Goal: Transaction & Acquisition: Purchase product/service

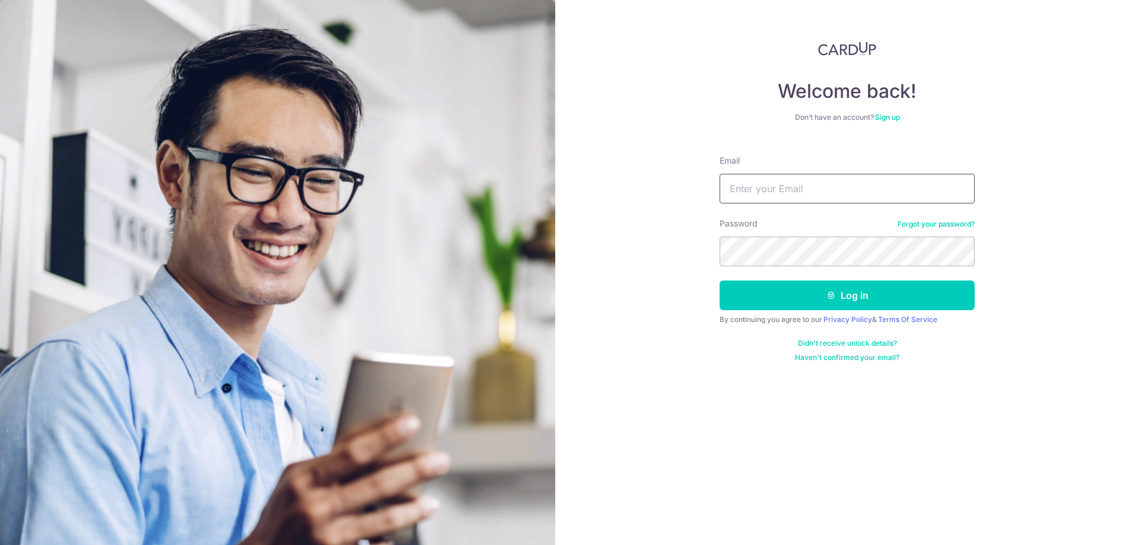
type input "[EMAIL_ADDRESS][DOMAIN_NAME]"
click at [823, 314] on form "Email tkbteo@yahoo.com.sg Password Forgot your password? Log in By continuing y…" at bounding box center [846, 254] width 255 height 216
click at [820, 304] on button "Log in" at bounding box center [846, 296] width 255 height 30
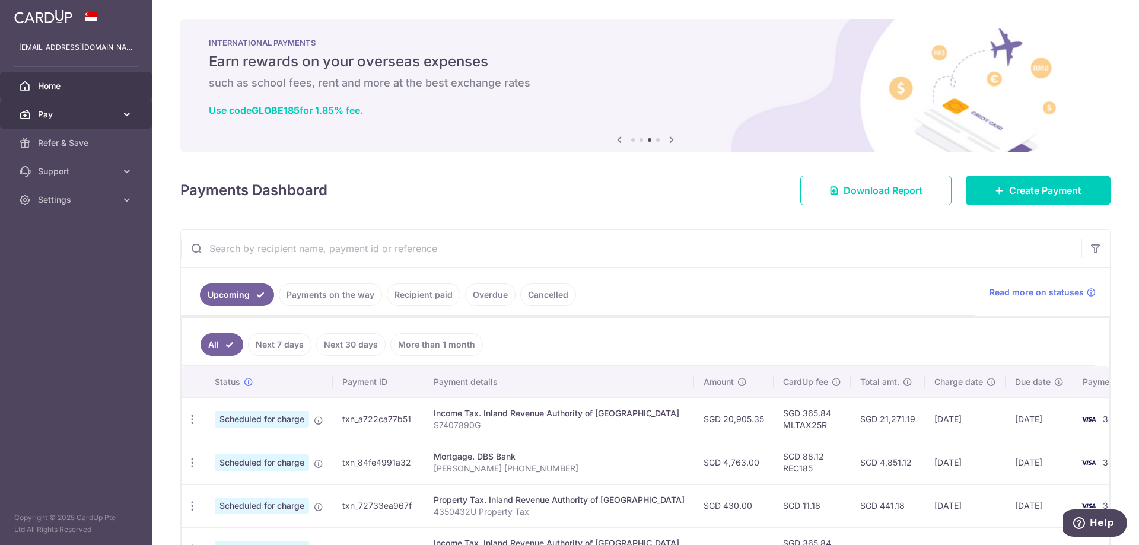
click at [68, 114] on span "Pay" at bounding box center [77, 115] width 78 height 12
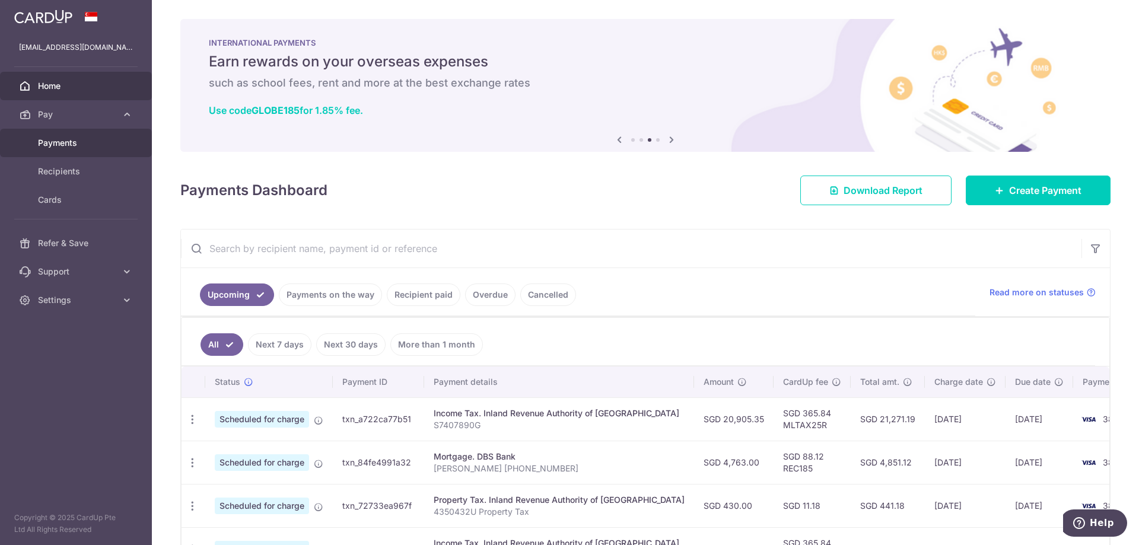
click at [64, 139] on span "Payments" at bounding box center [77, 143] width 78 height 12
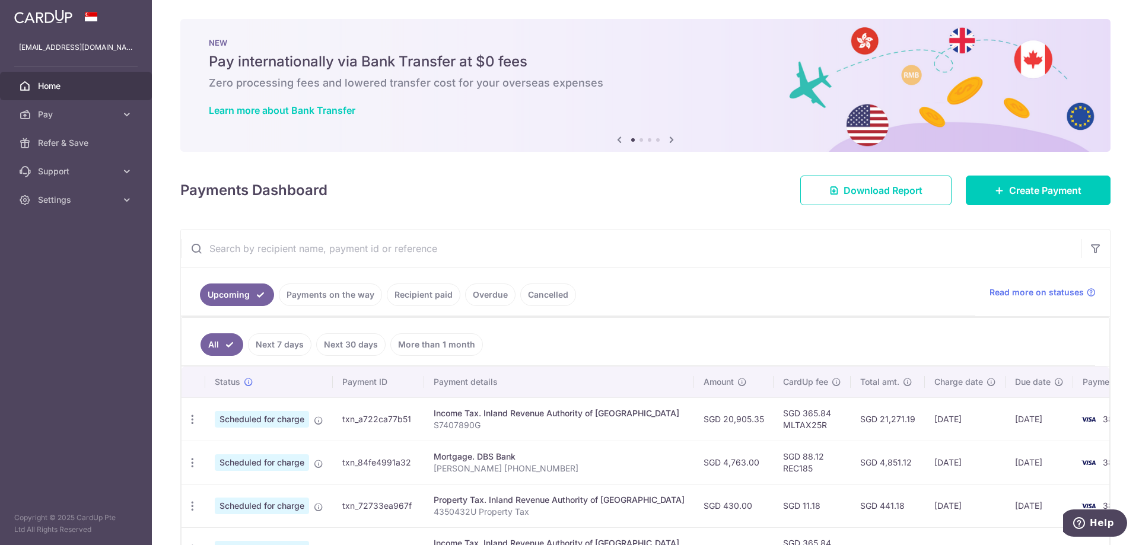
click at [667, 142] on icon at bounding box center [671, 139] width 14 height 15
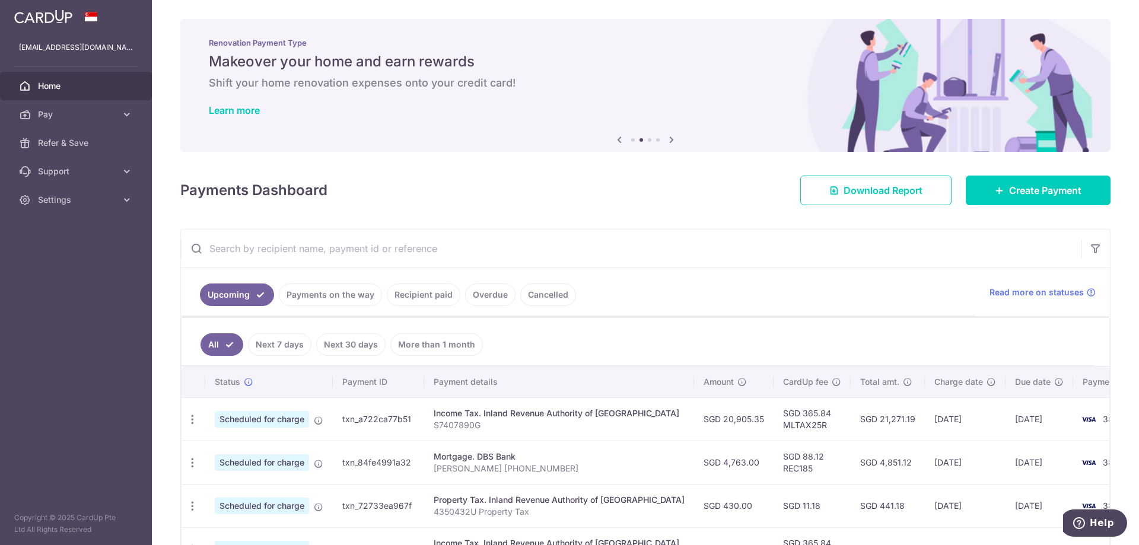
click at [667, 142] on icon at bounding box center [671, 139] width 14 height 15
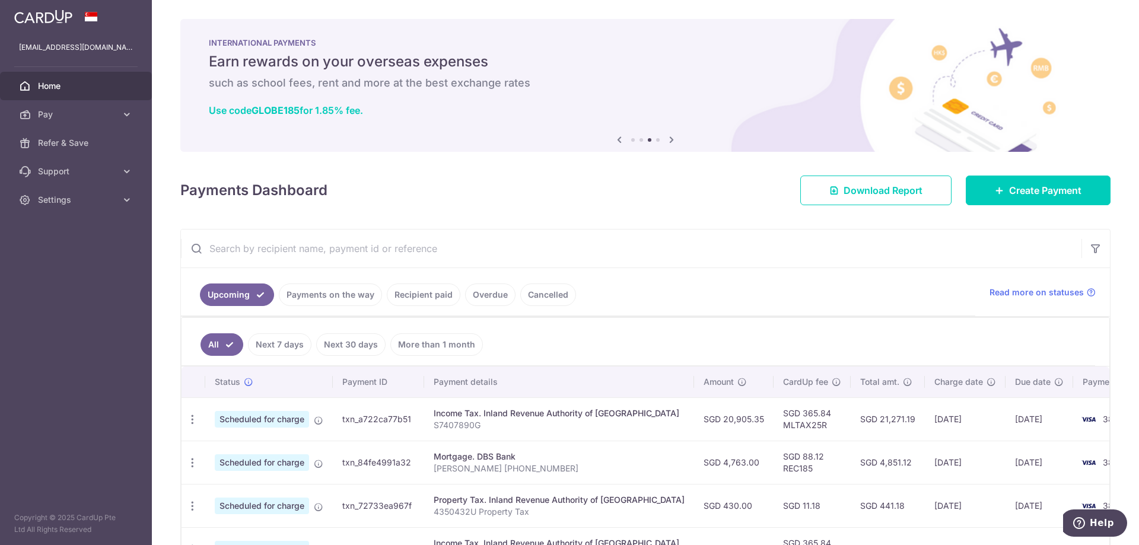
click at [667, 142] on icon at bounding box center [671, 139] width 14 height 15
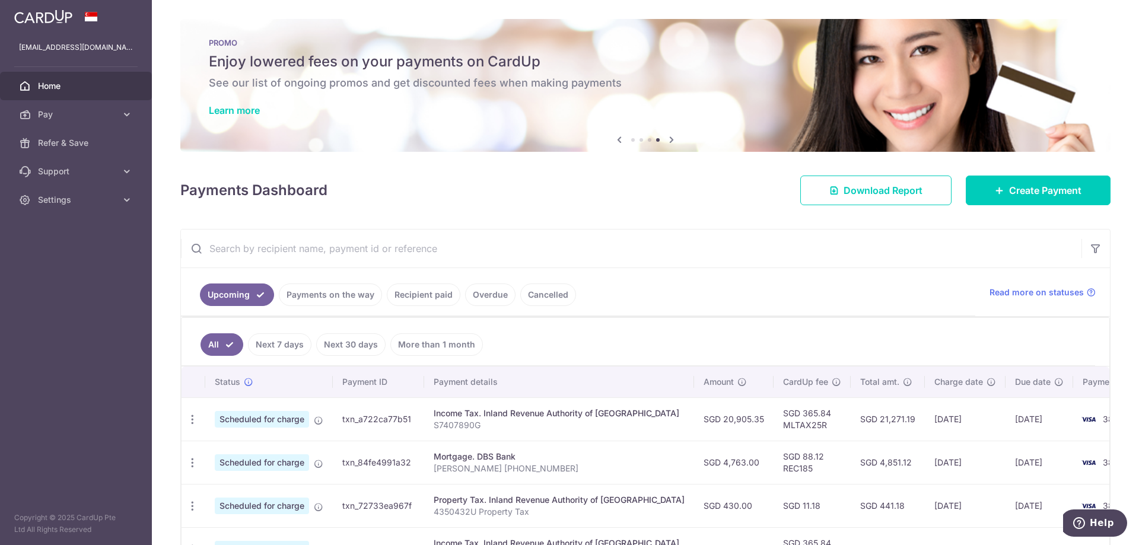
click at [667, 142] on icon at bounding box center [671, 139] width 14 height 15
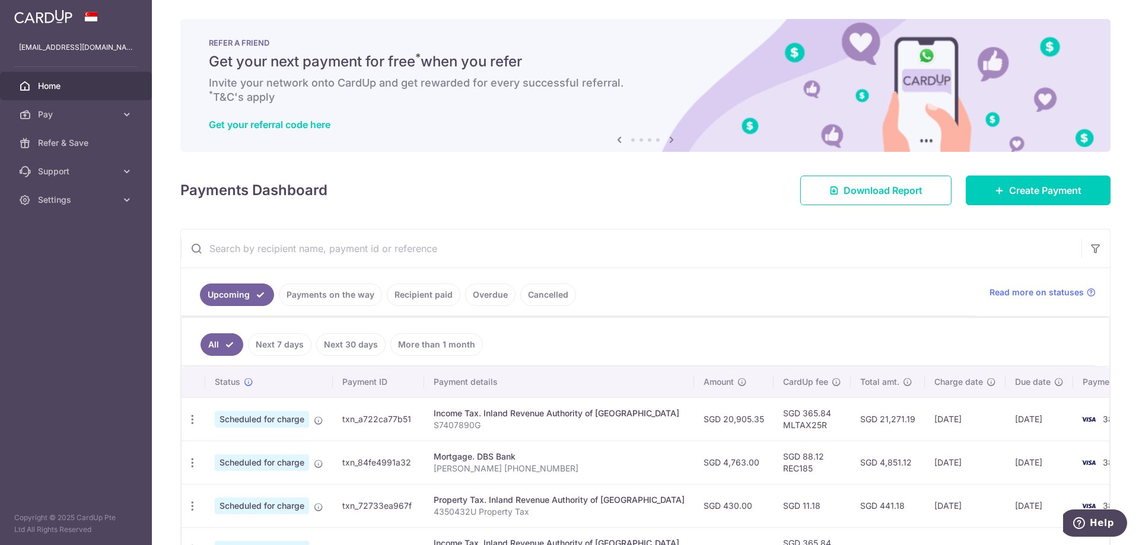
click at [667, 142] on icon at bounding box center [671, 139] width 14 height 15
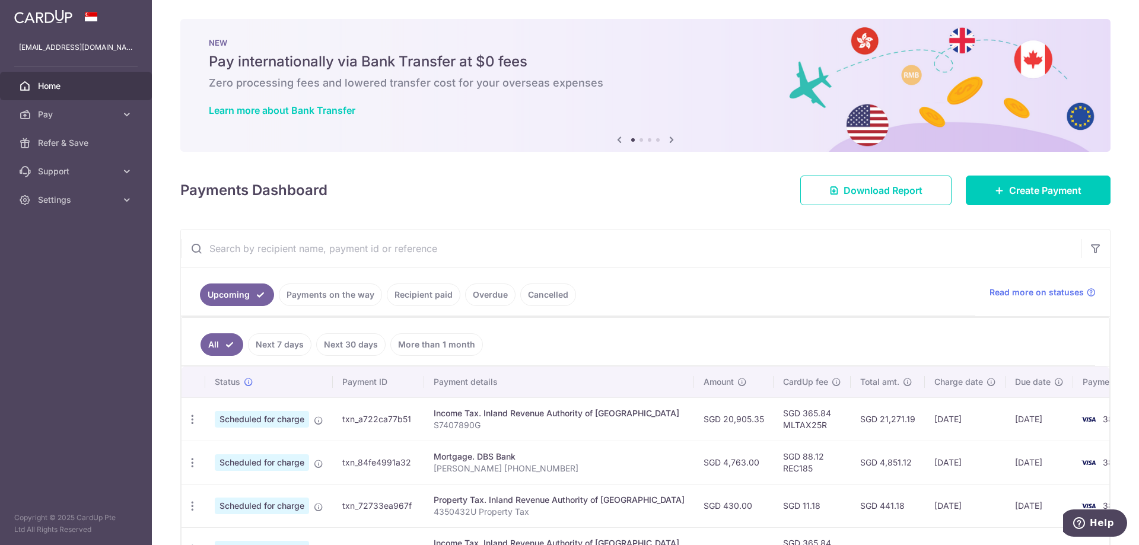
click at [617, 138] on icon at bounding box center [619, 139] width 14 height 15
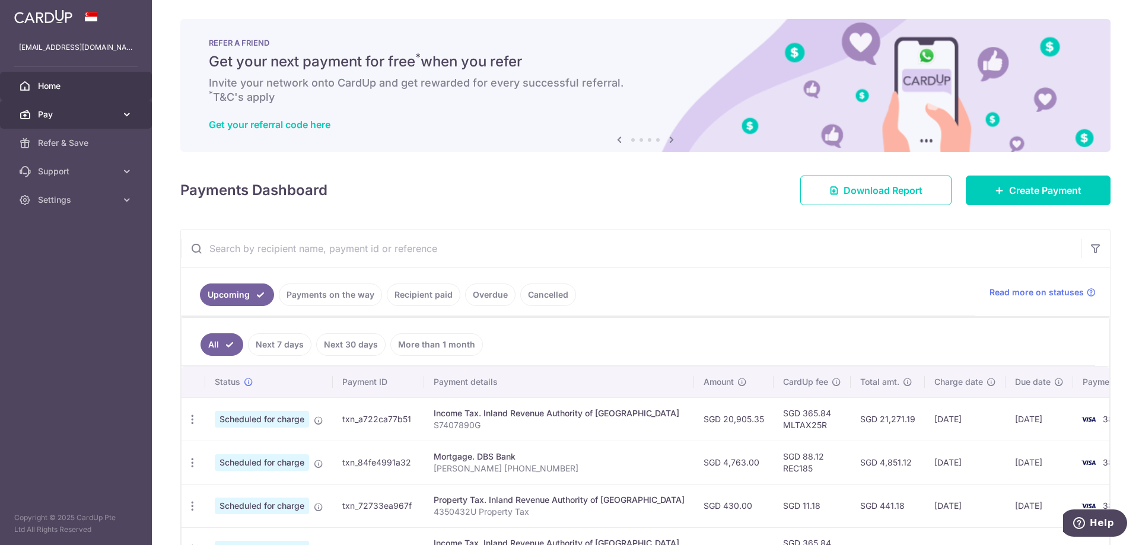
click at [97, 109] on span "Pay" at bounding box center [77, 115] width 78 height 12
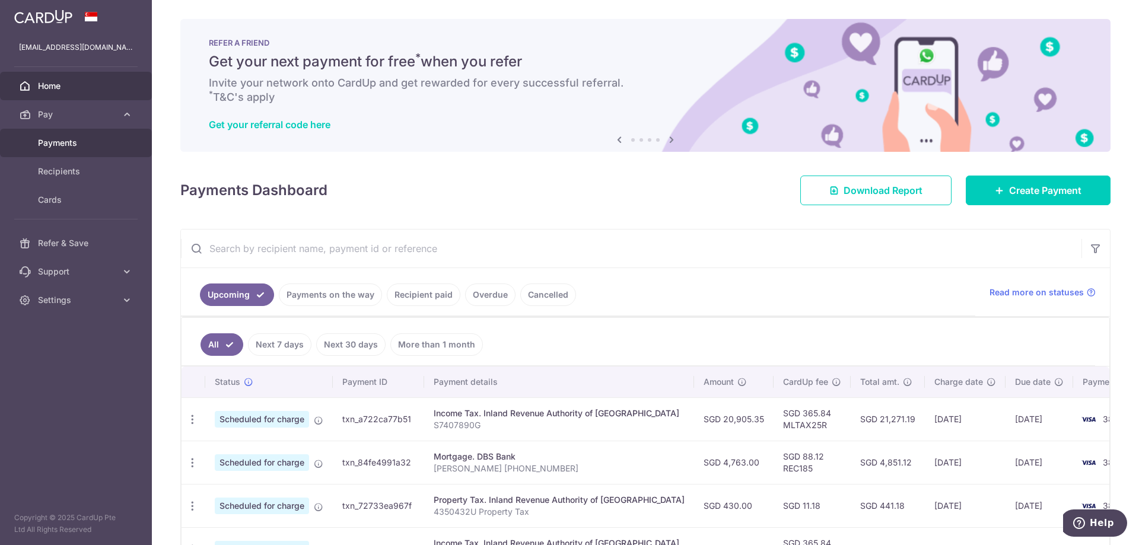
click at [68, 139] on span "Payments" at bounding box center [77, 143] width 78 height 12
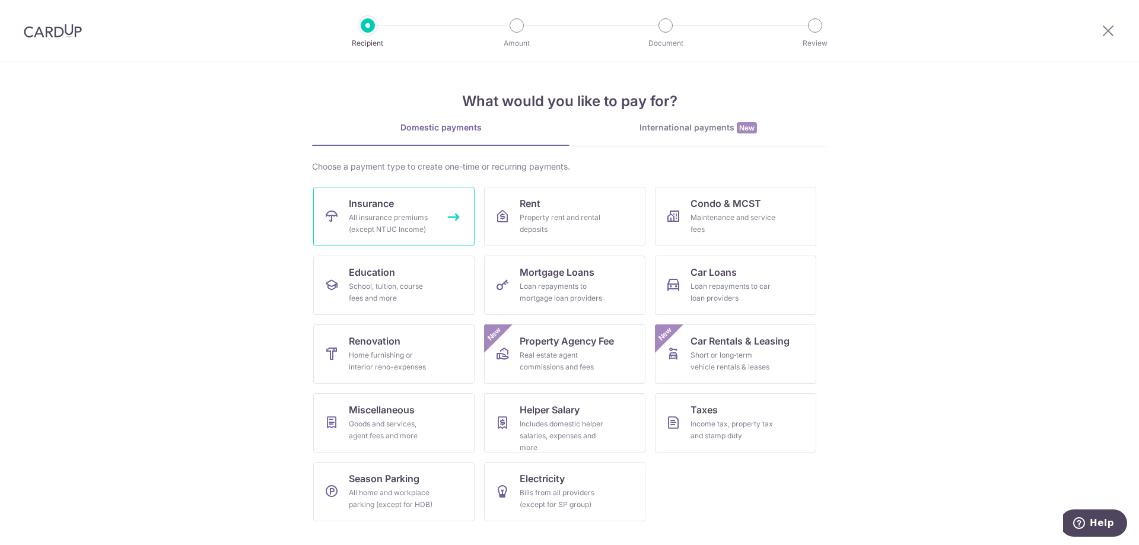
click at [384, 219] on div "All insurance premiums (except NTUC Income)" at bounding box center [391, 224] width 85 height 24
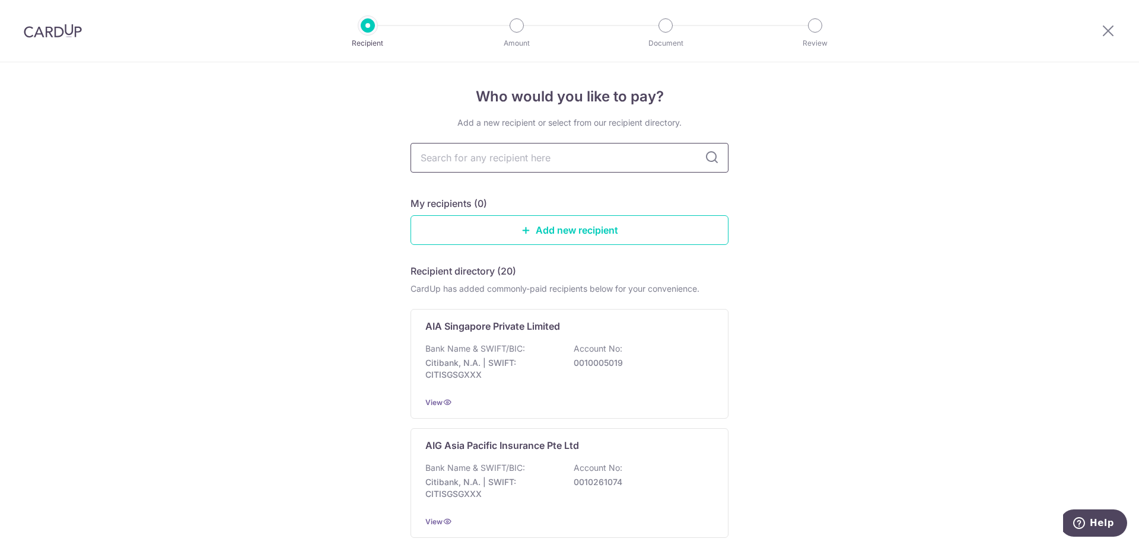
click at [530, 161] on input "text" at bounding box center [569, 158] width 318 height 30
type input "prudential"
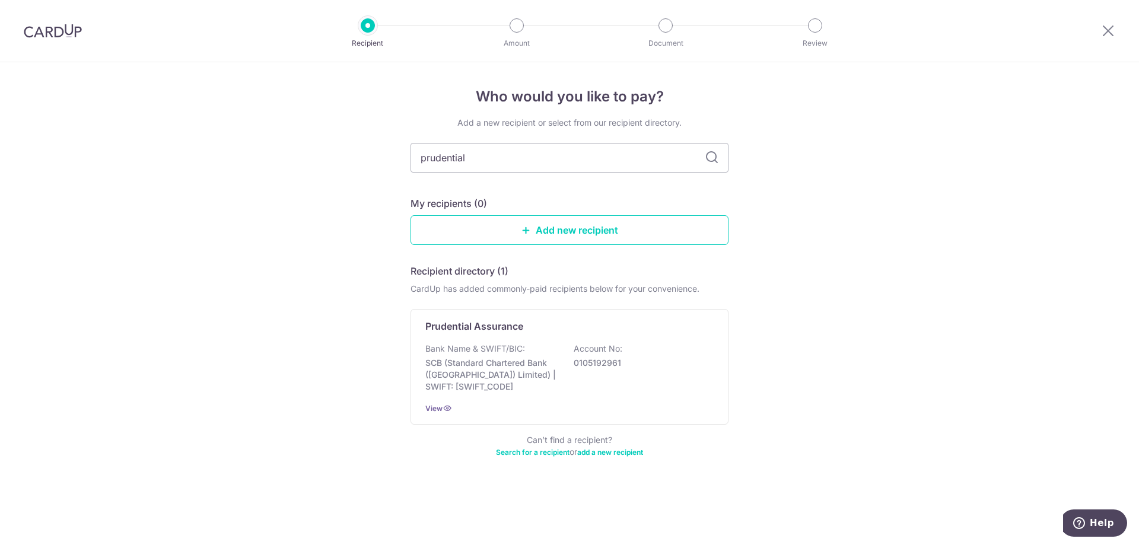
click at [711, 158] on icon at bounding box center [712, 158] width 14 height 14
click at [590, 229] on link "Add new recipient" at bounding box center [569, 230] width 318 height 30
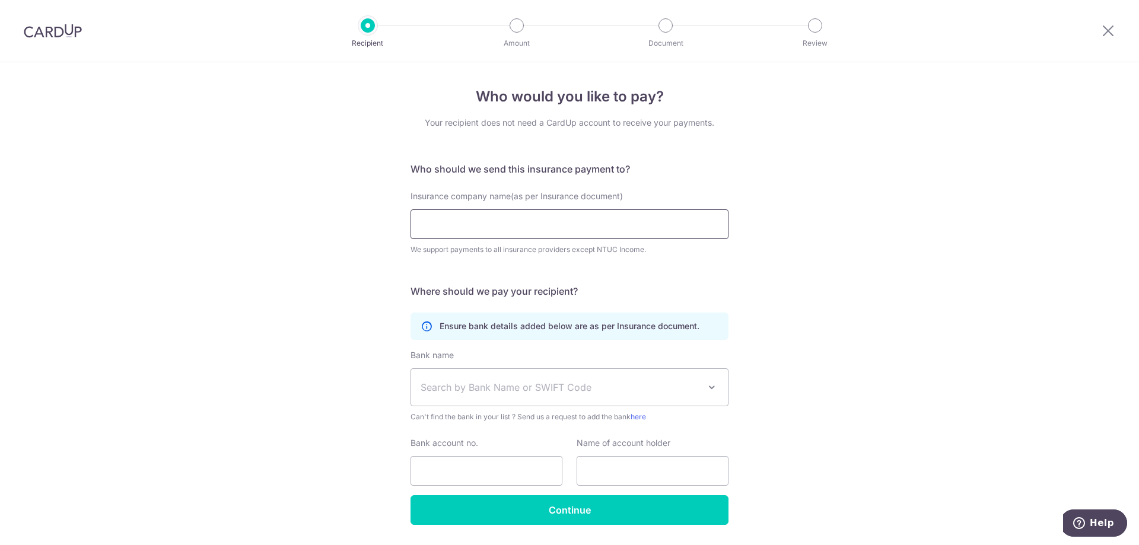
click at [590, 228] on input "Insurance company name(as per Insurance document)" at bounding box center [569, 224] width 318 height 30
click at [587, 225] on input "prudential" at bounding box center [569, 224] width 318 height 30
click at [667, 224] on input "prudential" at bounding box center [569, 224] width 318 height 30
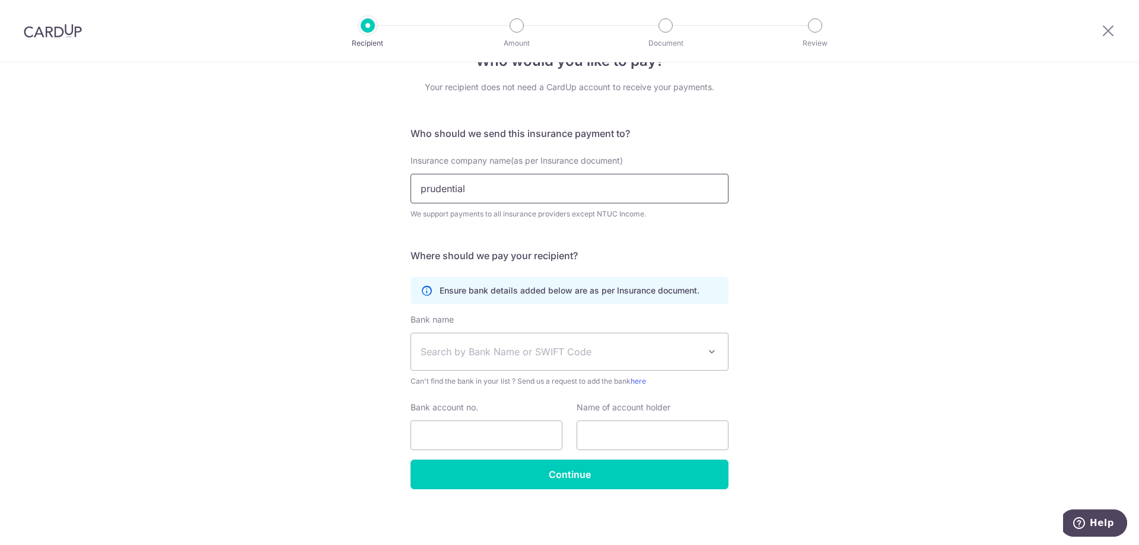
type input "prudential"
click at [632, 295] on p "Ensure bank details added below are as per Insurance document." at bounding box center [570, 291] width 260 height 12
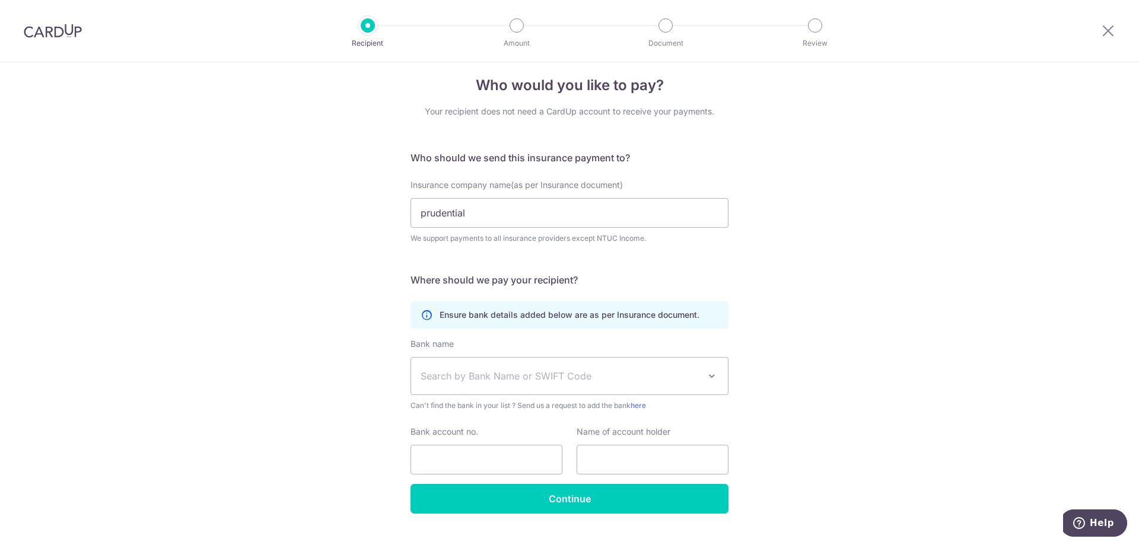
scroll to position [0, 0]
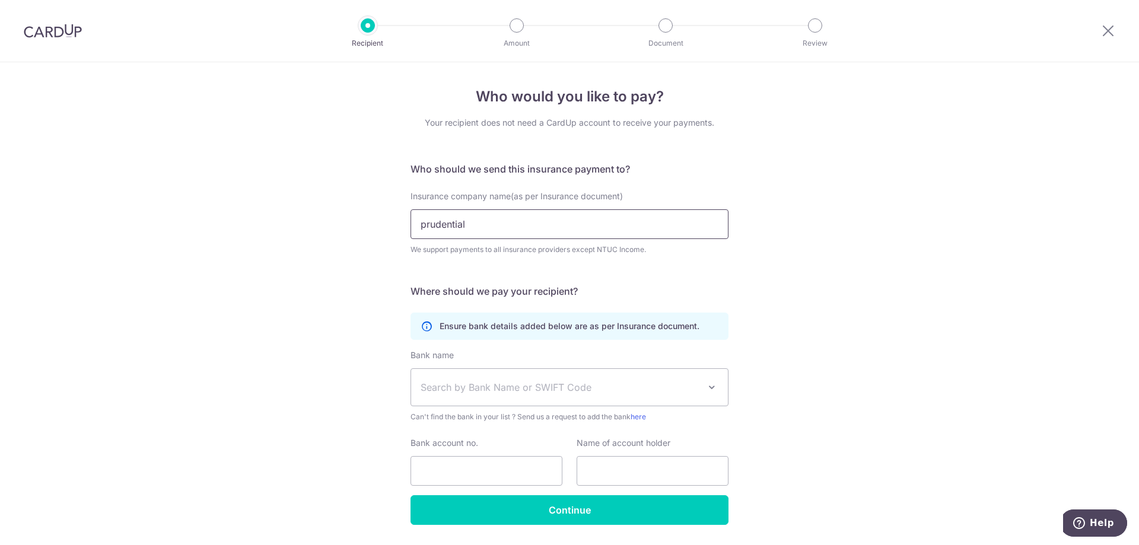
click at [474, 222] on input "prudential" at bounding box center [569, 224] width 318 height 30
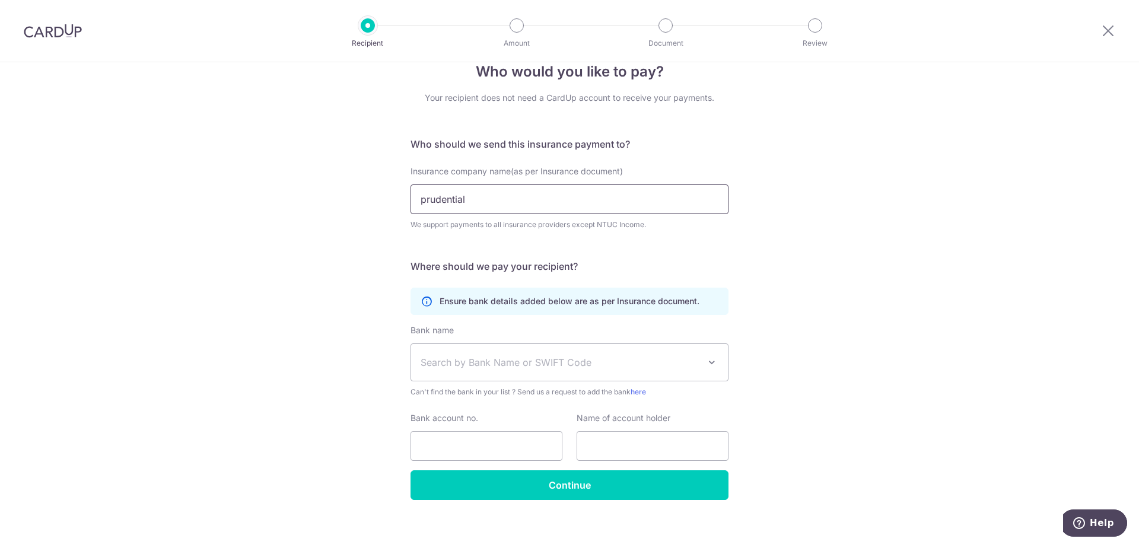
scroll to position [36, 0]
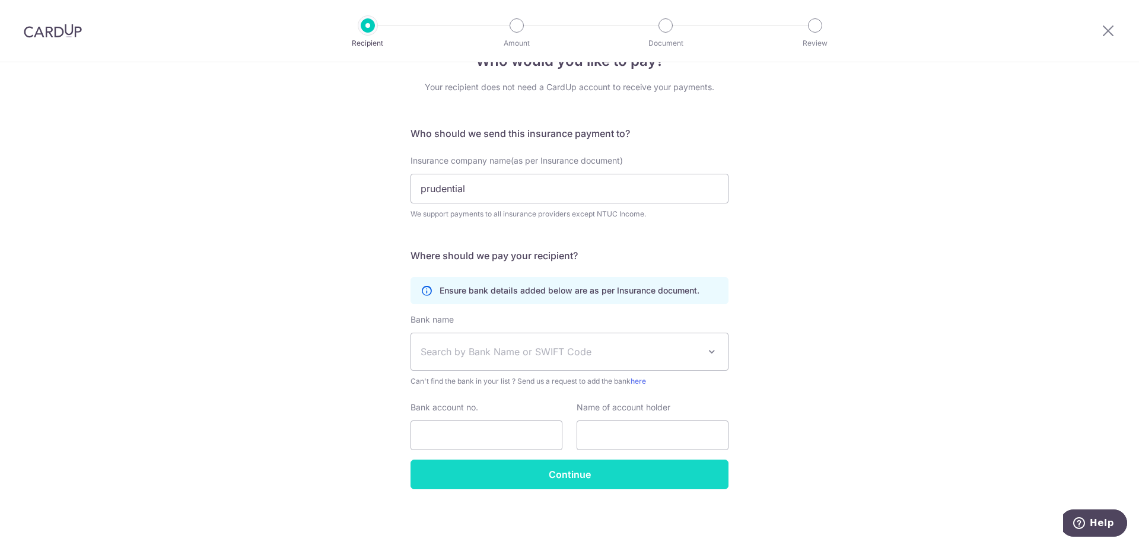
click at [551, 476] on input "Continue" at bounding box center [569, 475] width 318 height 30
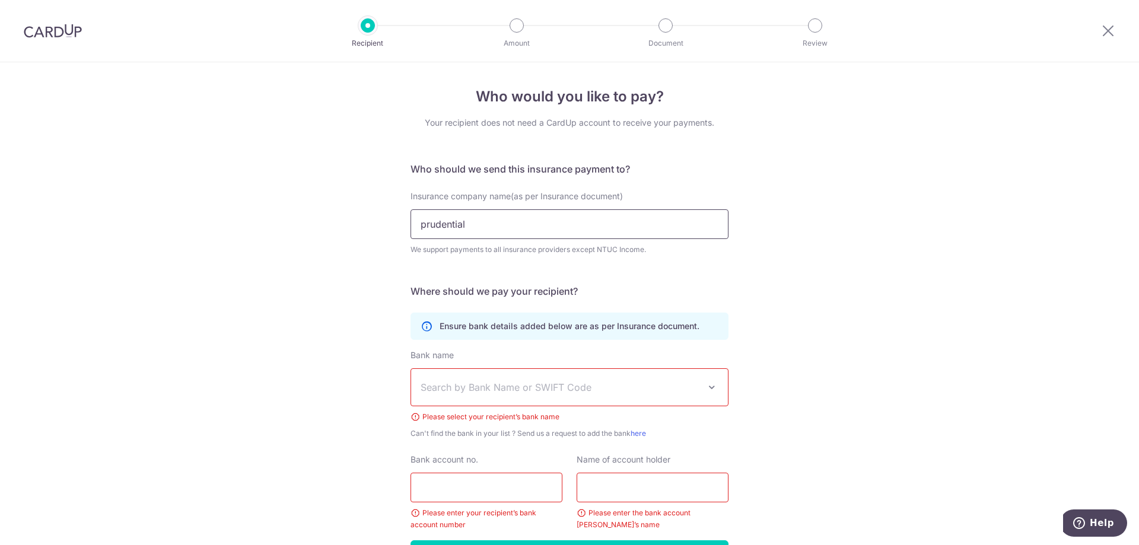
scroll to position [81, 0]
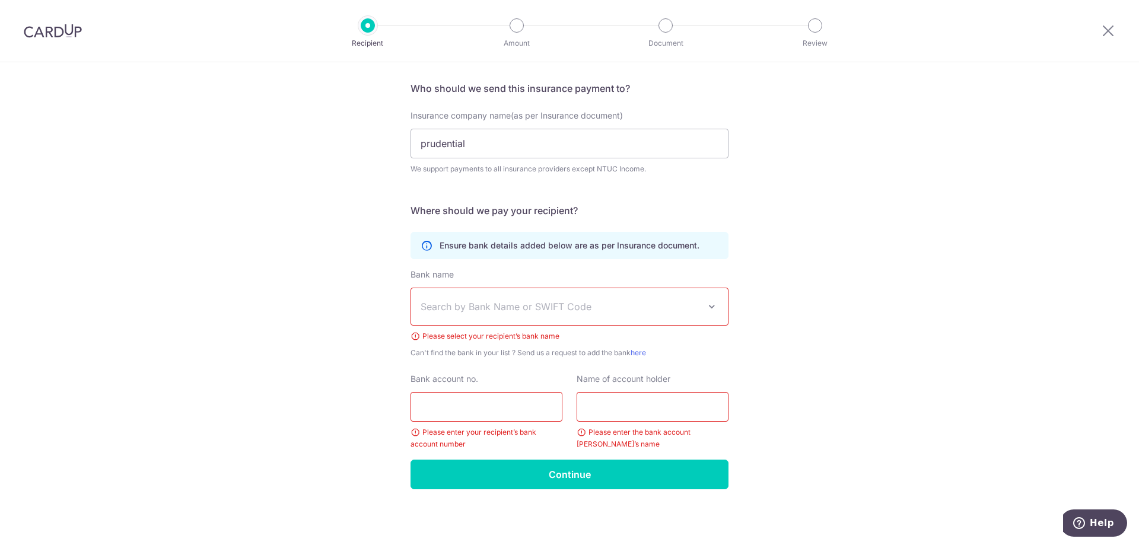
click at [461, 245] on p "Ensure bank details added below are as per Insurance document." at bounding box center [570, 246] width 260 height 12
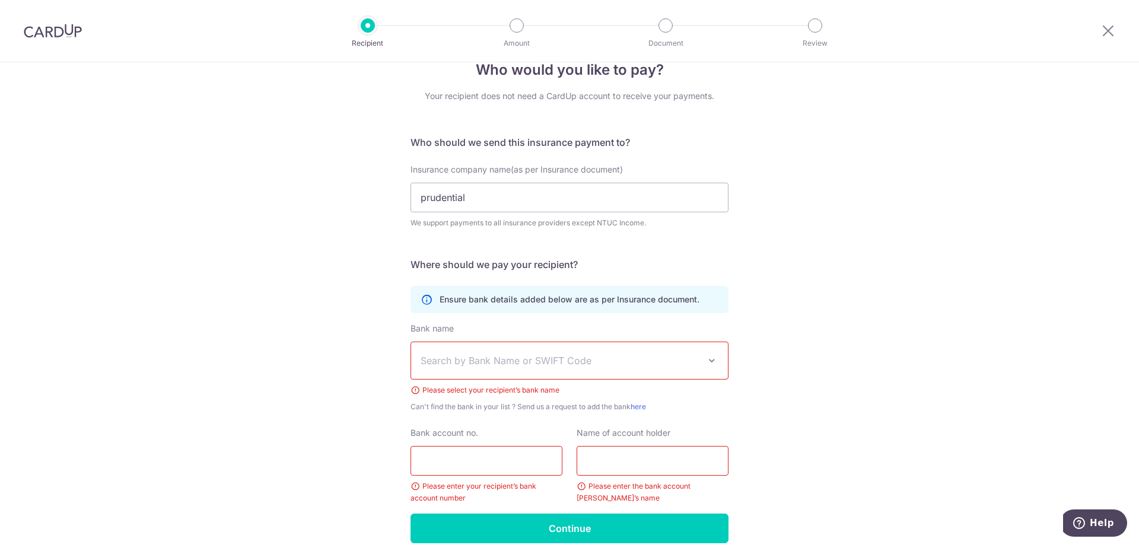
scroll to position [0, 0]
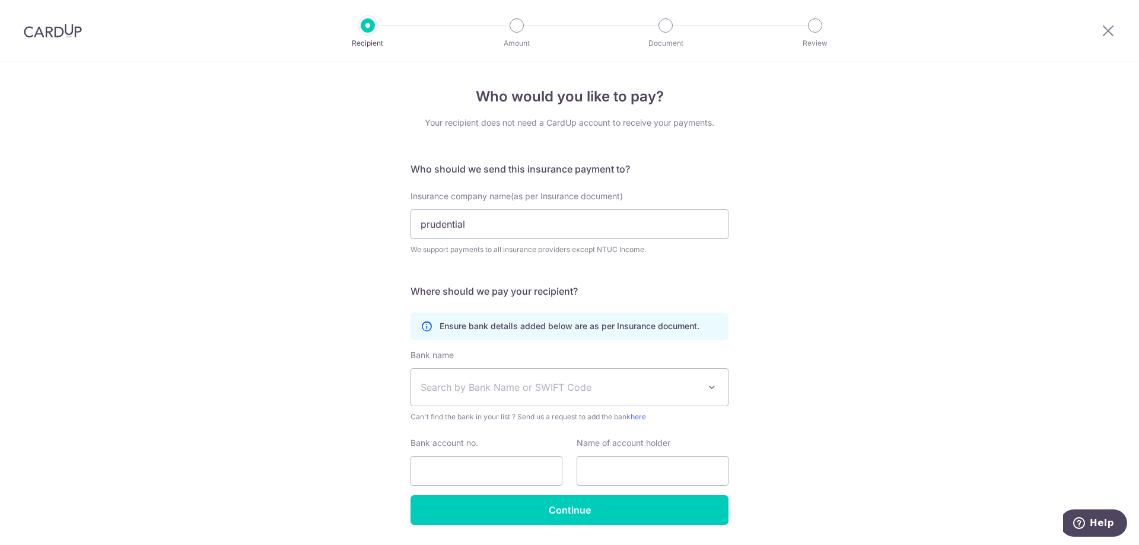
click at [62, 32] on img at bounding box center [53, 31] width 58 height 14
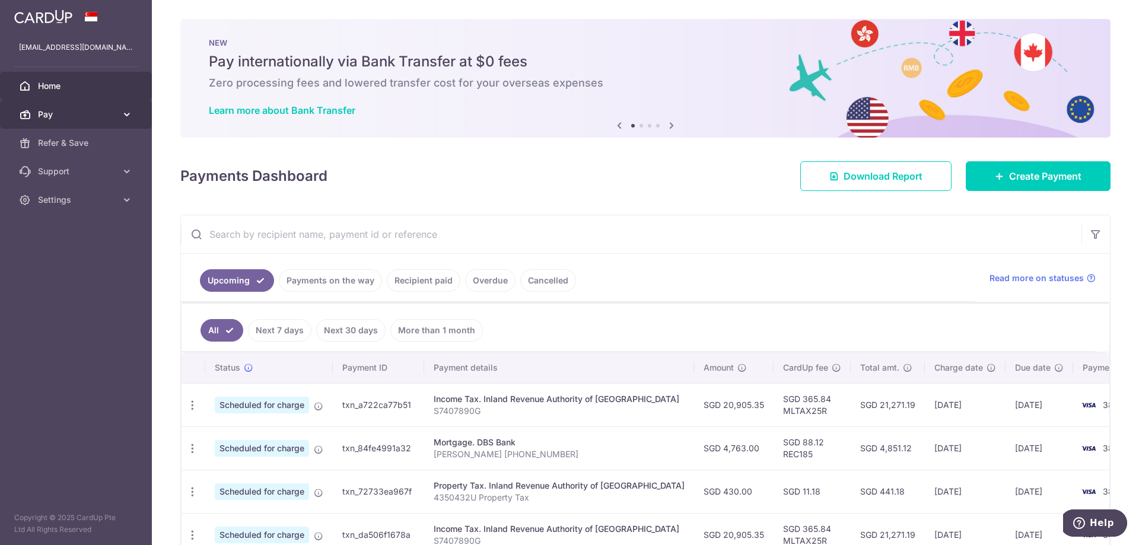
click at [63, 115] on span "Pay" at bounding box center [77, 115] width 78 height 12
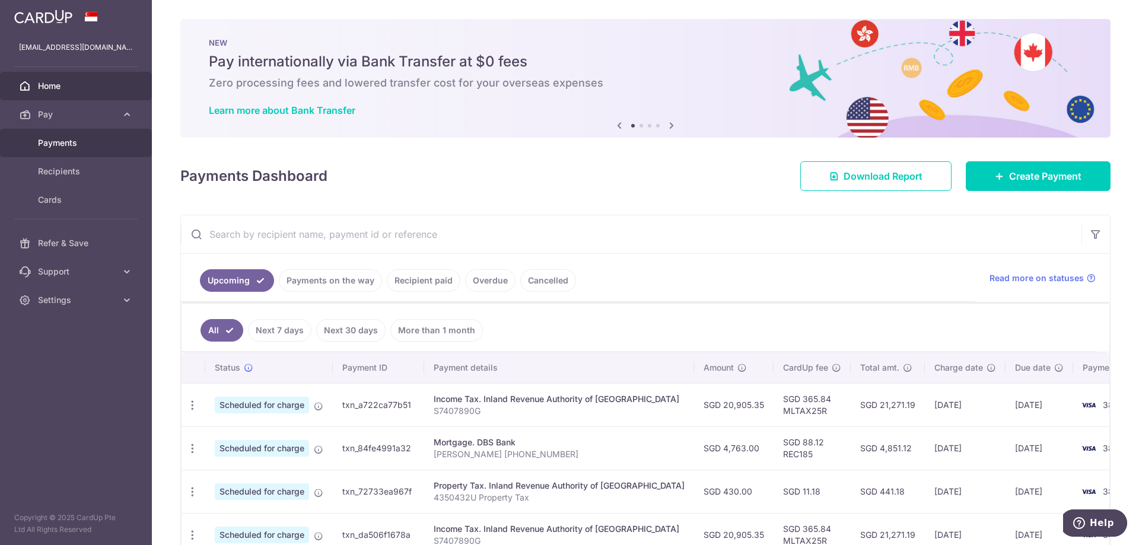
click at [74, 146] on span "Payments" at bounding box center [77, 143] width 78 height 12
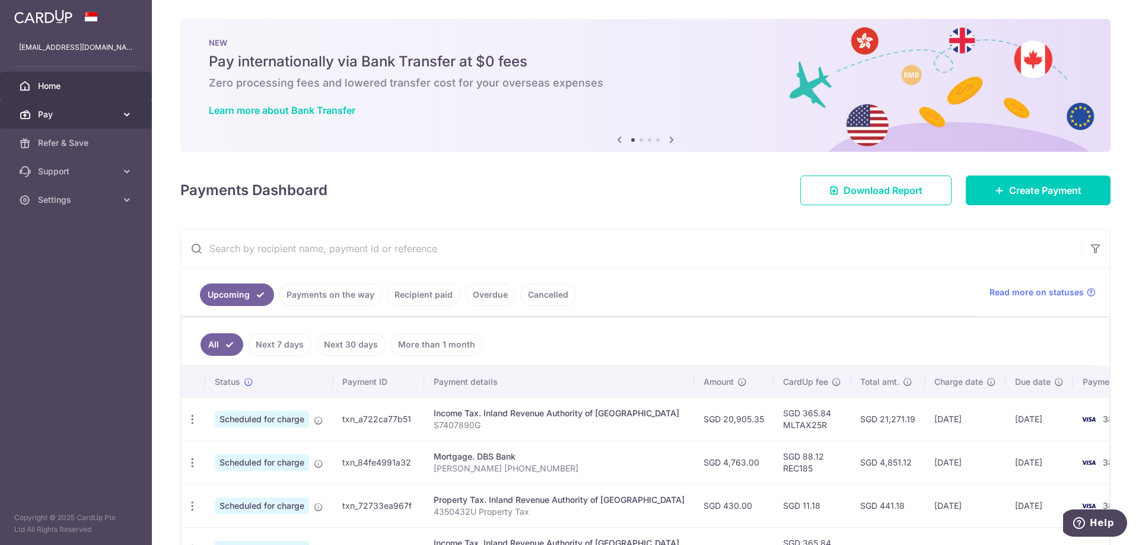
click at [103, 109] on span "Pay" at bounding box center [77, 115] width 78 height 12
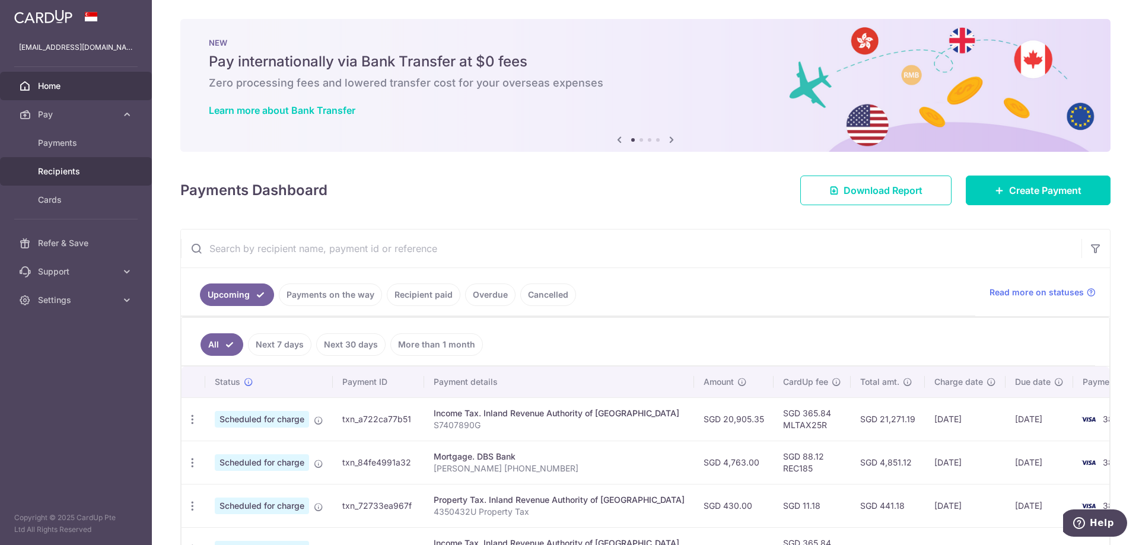
click at [69, 174] on span "Recipients" at bounding box center [77, 171] width 78 height 12
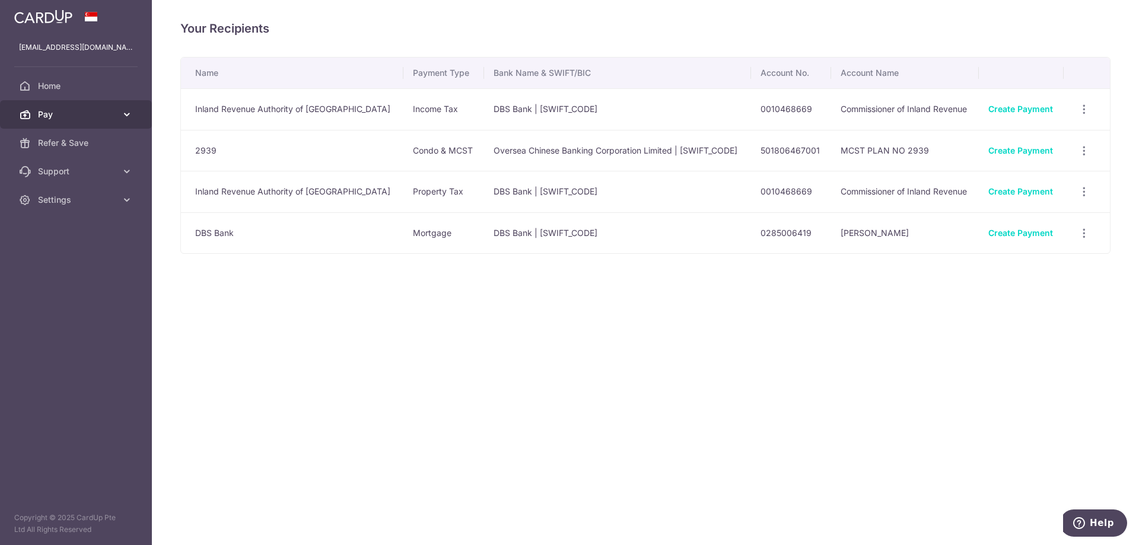
click at [62, 107] on link "Pay" at bounding box center [76, 114] width 152 height 28
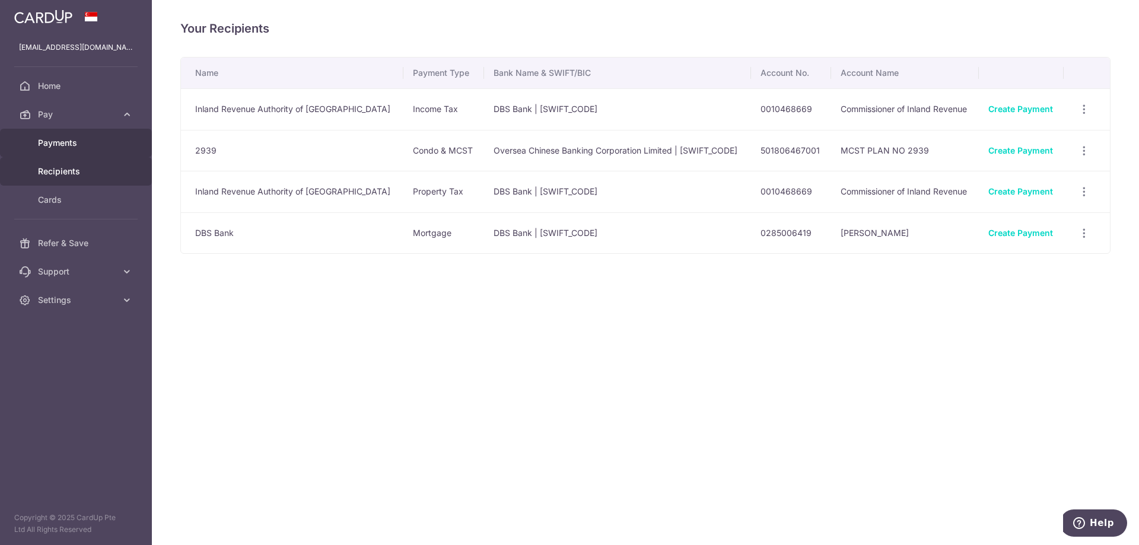
click at [53, 143] on span "Payments" at bounding box center [77, 143] width 78 height 12
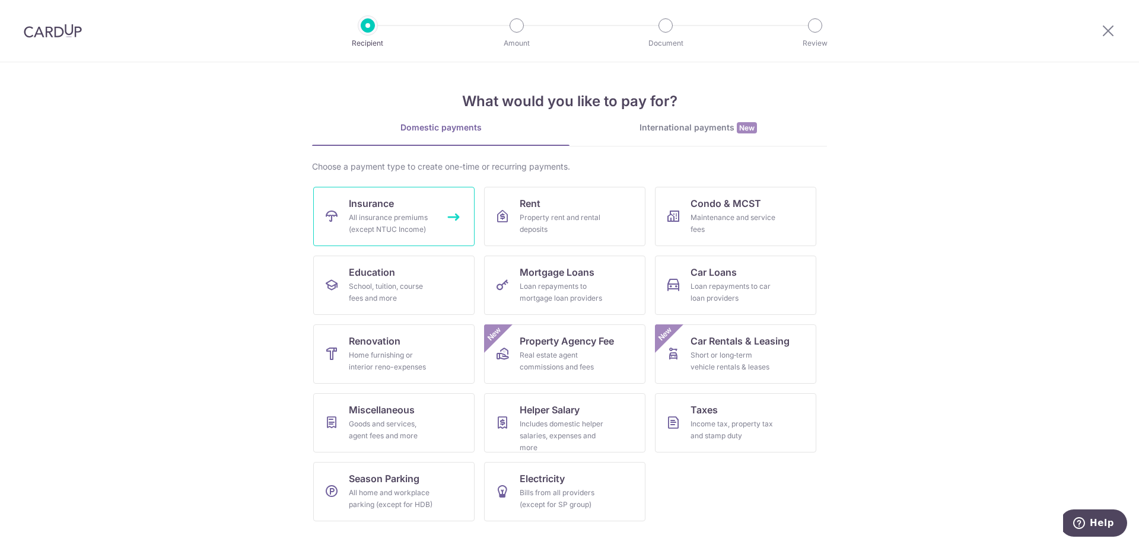
click at [380, 213] on div "All insurance premiums (except NTUC Income)" at bounding box center [391, 224] width 85 height 24
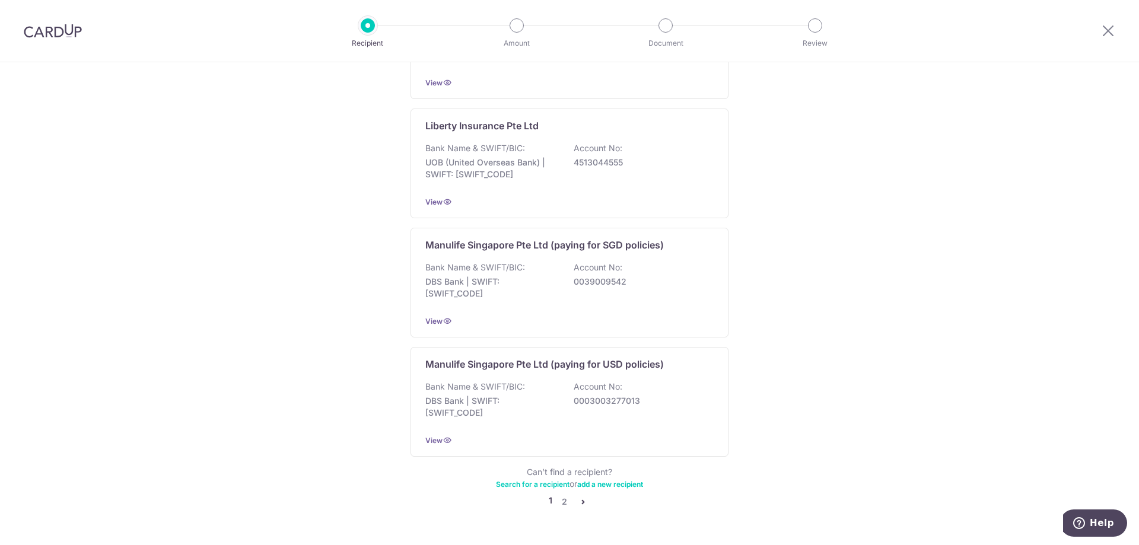
scroll to position [1075, 0]
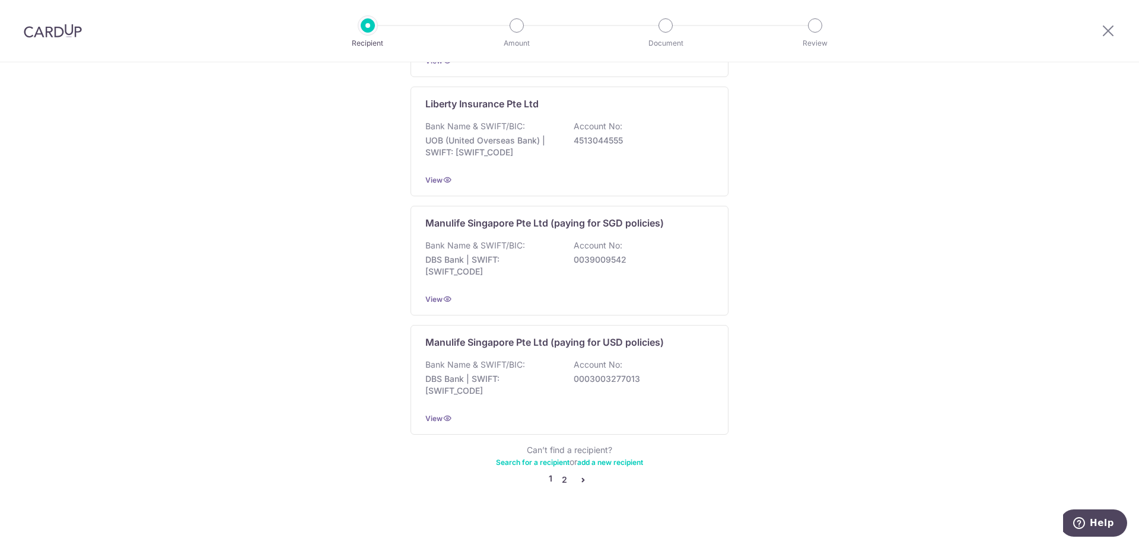
click at [563, 473] on link "2" at bounding box center [564, 480] width 14 height 14
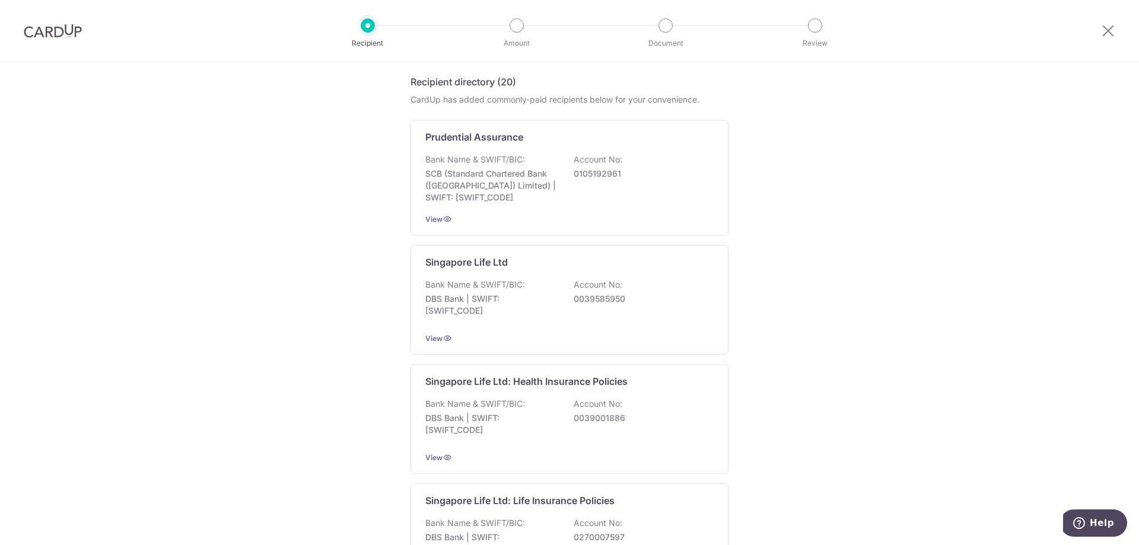
scroll to position [92, 0]
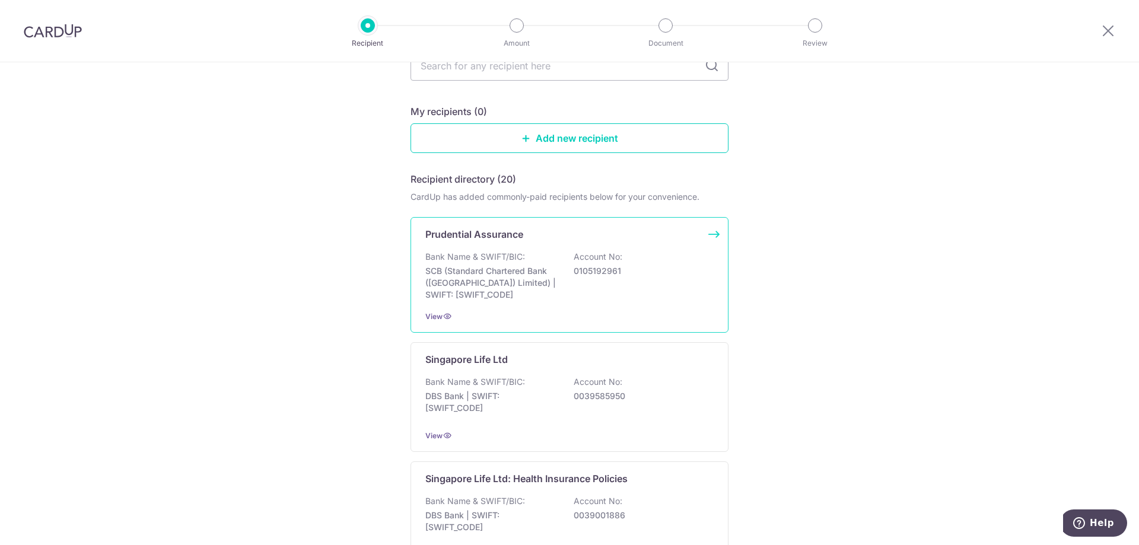
click at [494, 286] on p "SCB (Standard Chartered Bank (Singapore) Limited) | SWIFT: SCBLSG22XXX" at bounding box center [491, 283] width 133 height 36
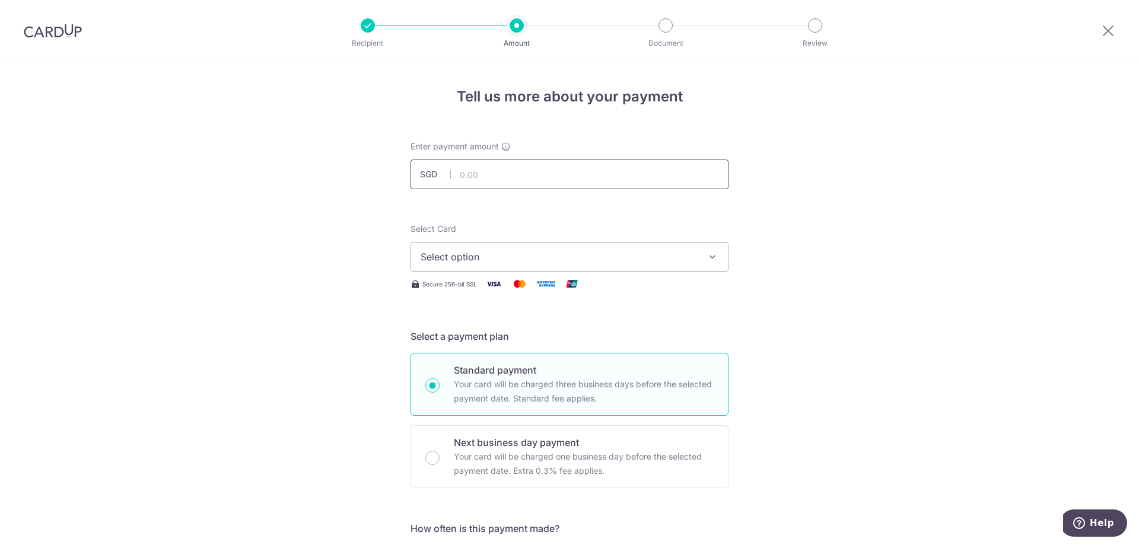
click at [593, 175] on input "text" at bounding box center [569, 175] width 318 height 30
type input "15,738.10"
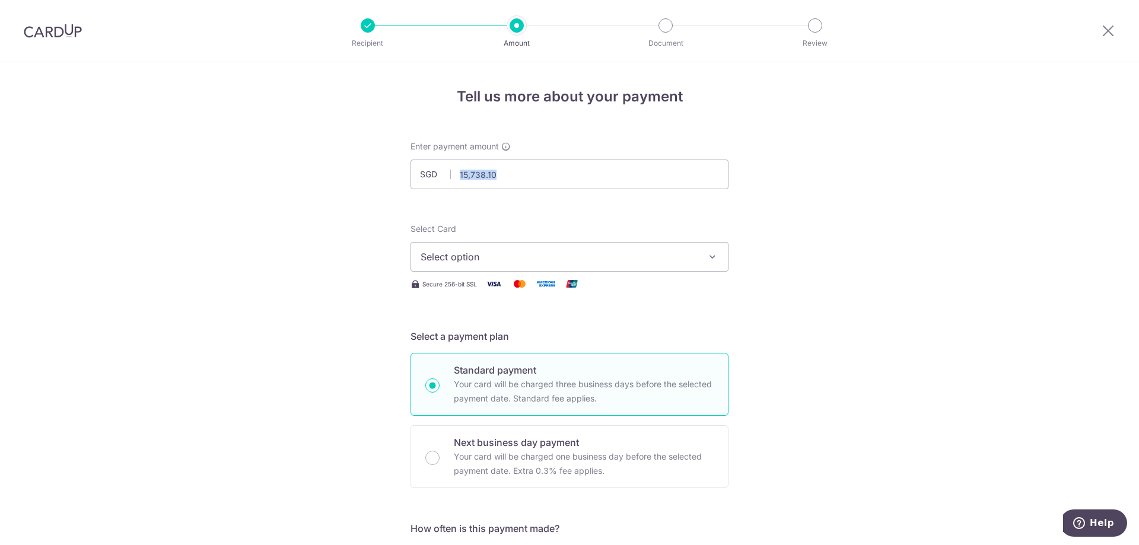
click at [629, 256] on span "Select option" at bounding box center [559, 257] width 276 height 14
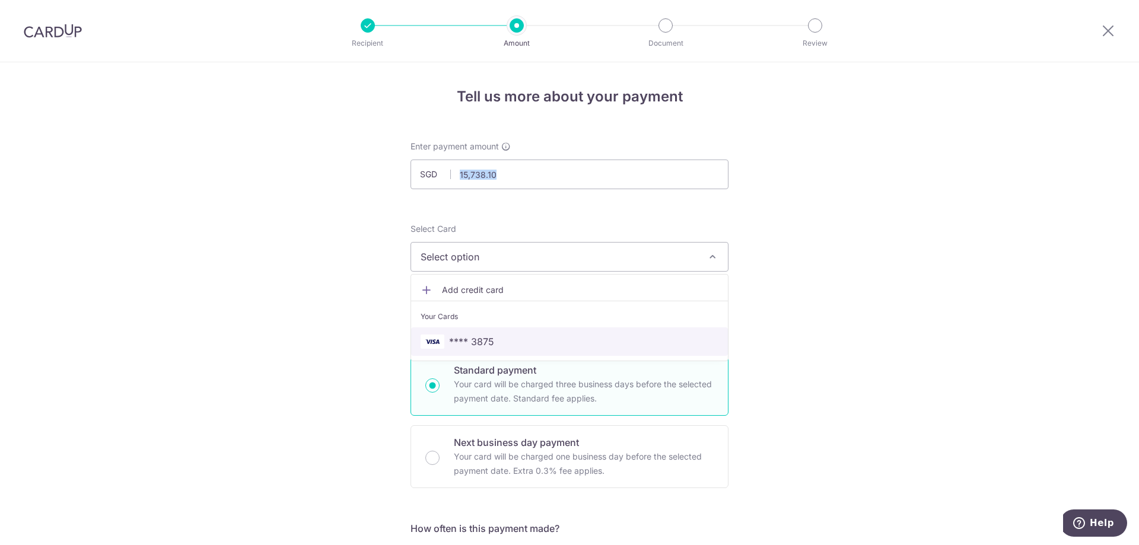
click at [549, 345] on span "**** 3875" at bounding box center [570, 342] width 298 height 14
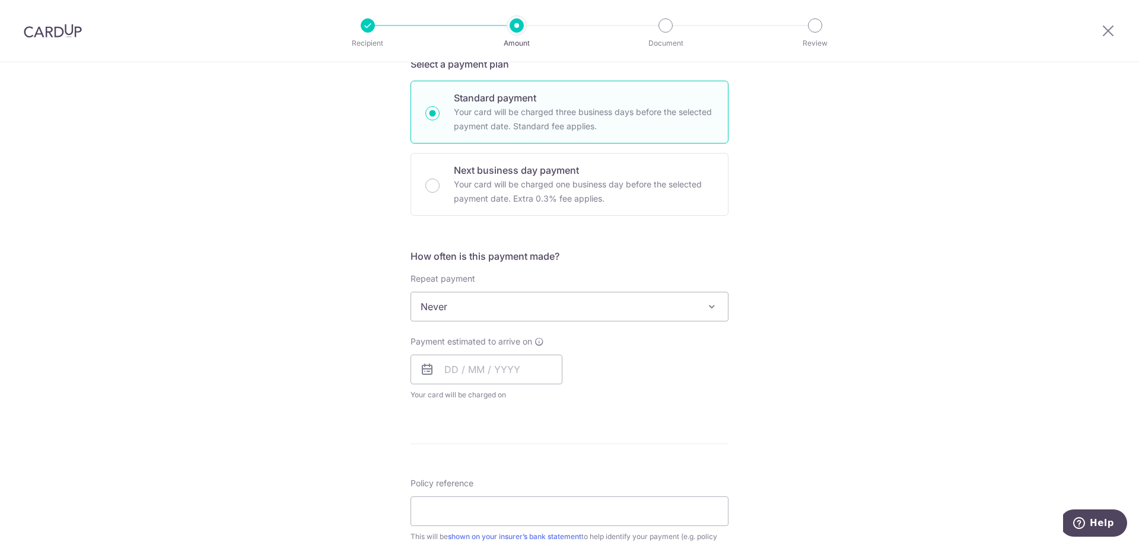
scroll to position [297, 0]
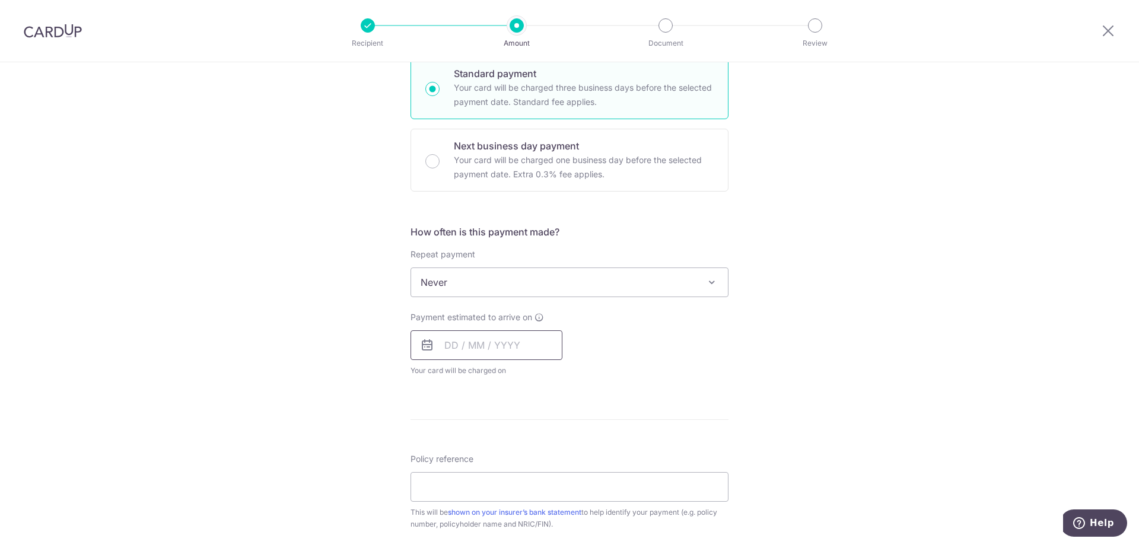
click at [537, 348] on input "text" at bounding box center [486, 345] width 152 height 30
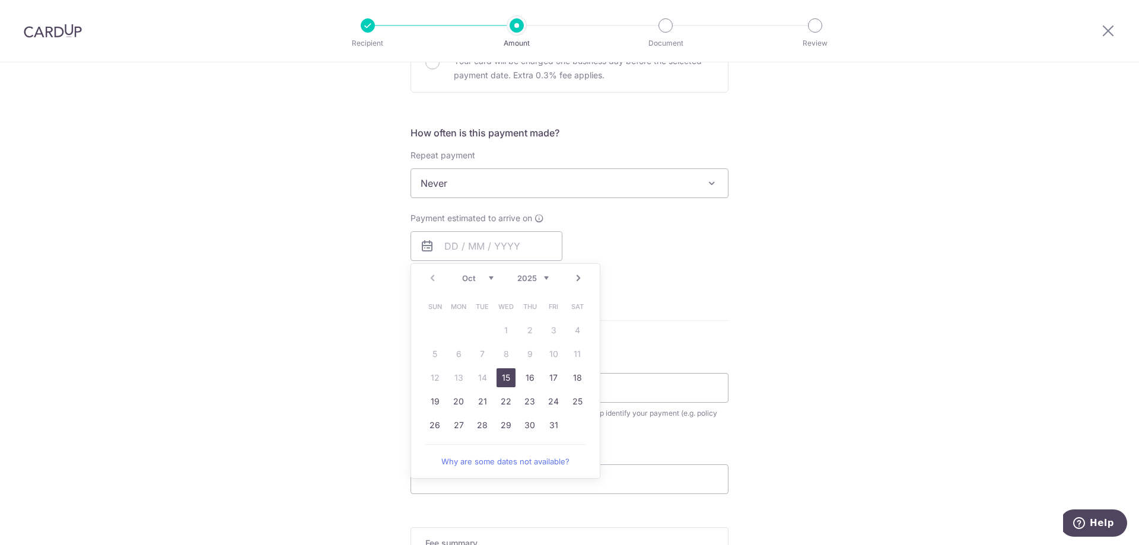
click at [505, 379] on link "15" at bounding box center [505, 377] width 19 height 19
type input "[DATE]"
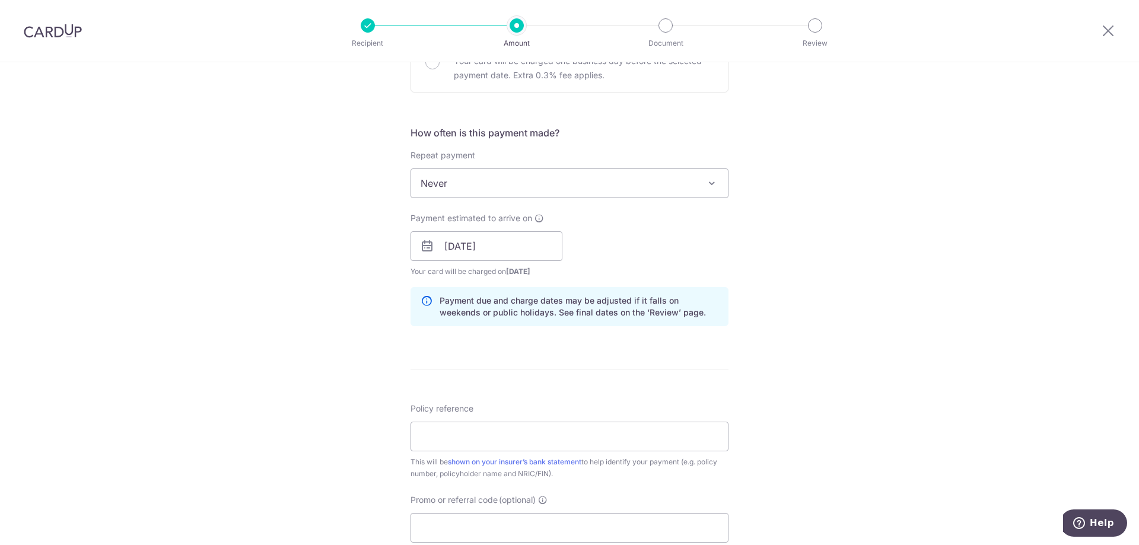
click at [827, 304] on div "Tell us more about your payment Enter payment amount SGD 15,738.10 15738.10 Sel…" at bounding box center [569, 228] width 1139 height 1122
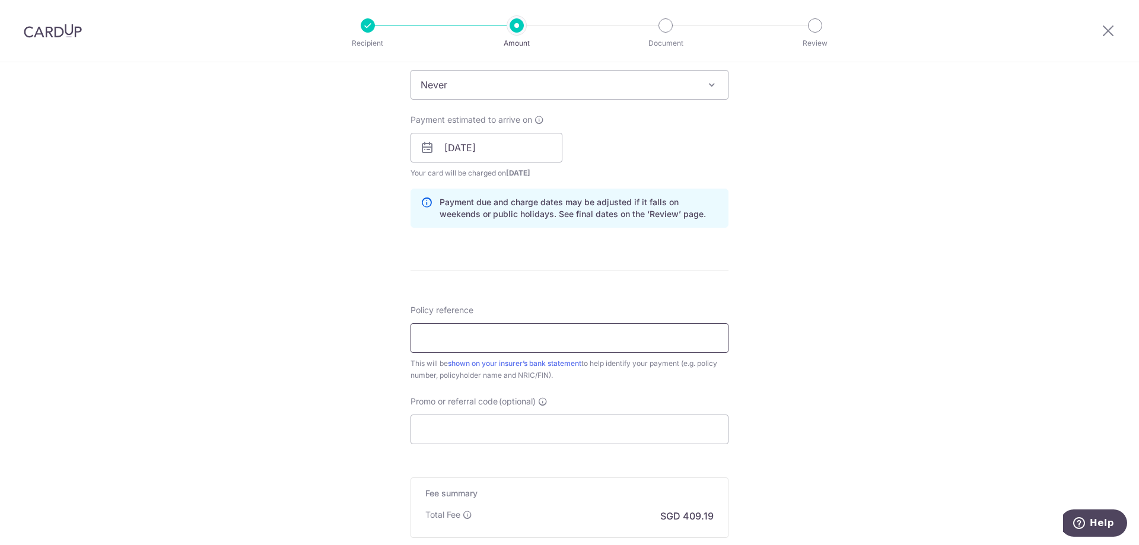
click at [451, 339] on input "Policy reference" at bounding box center [569, 338] width 318 height 30
paste input "69504281"
type input "69504281"
click at [776, 328] on div "Tell us more about your payment Enter payment amount SGD 15,738.10 15738.10 Sel…" at bounding box center [569, 129] width 1139 height 1122
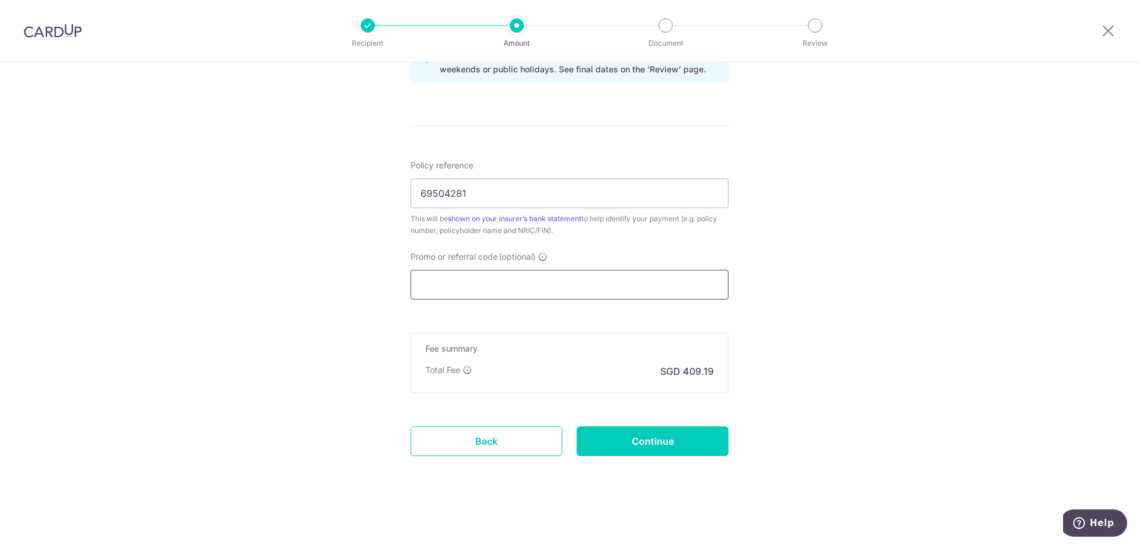
click at [639, 284] on input "Promo or referral code (optional)" at bounding box center [569, 285] width 318 height 30
click at [436, 288] on input "Promo or referral code (optional)" at bounding box center [569, 285] width 318 height 30
paste input "OFF225"
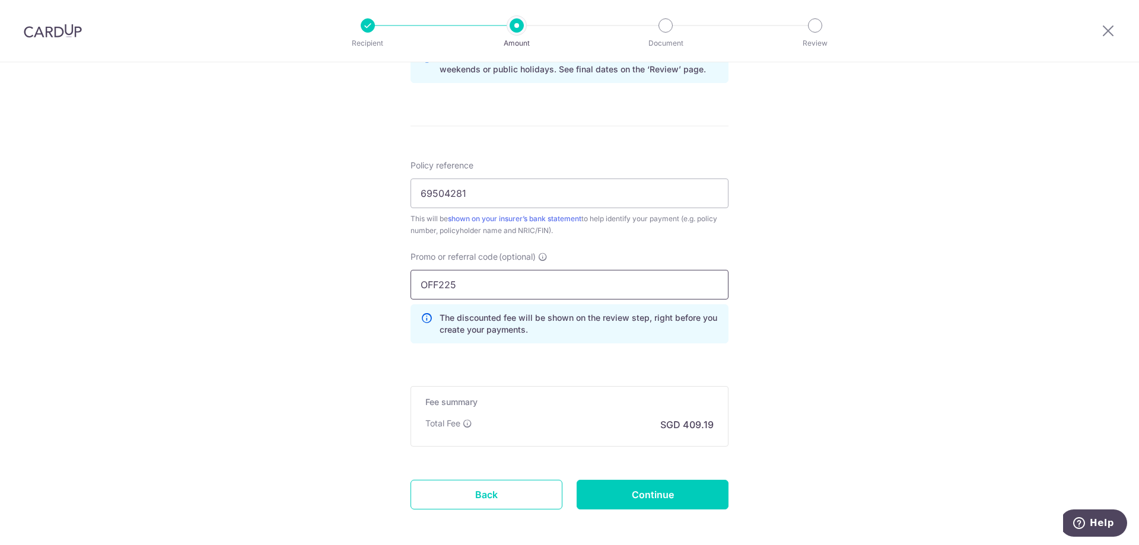
type input "OFF225"
click at [830, 316] on div "Tell us more about your payment Enter payment amount SGD 15,738.10 15738.10 Sel…" at bounding box center [569, 10] width 1139 height 1175
click at [644, 493] on input "Continue" at bounding box center [653, 495] width 152 height 30
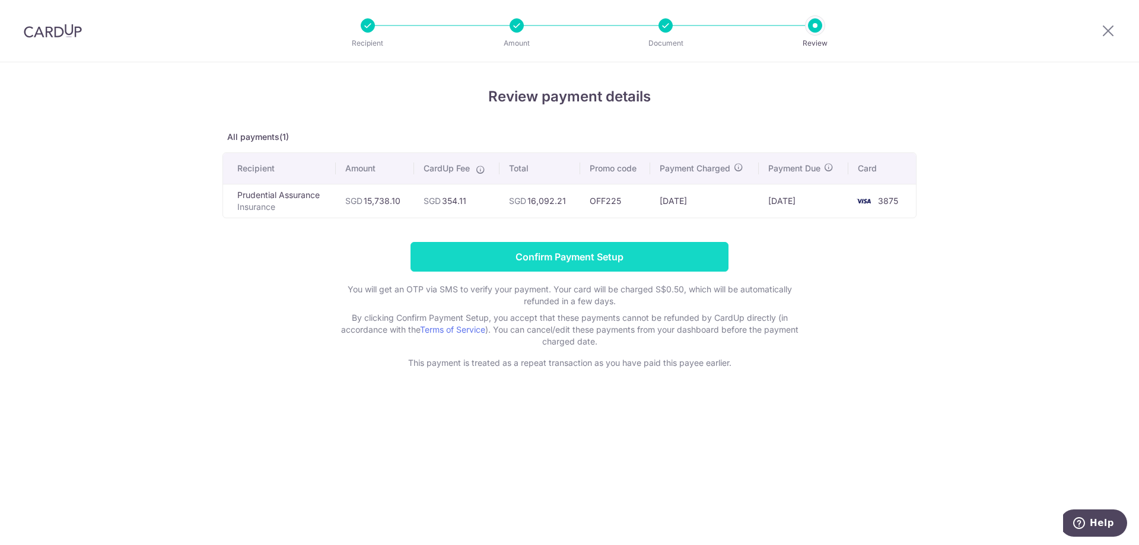
click at [559, 256] on input "Confirm Payment Setup" at bounding box center [569, 257] width 318 height 30
